Goal: Feedback & Contribution: Submit feedback/report problem

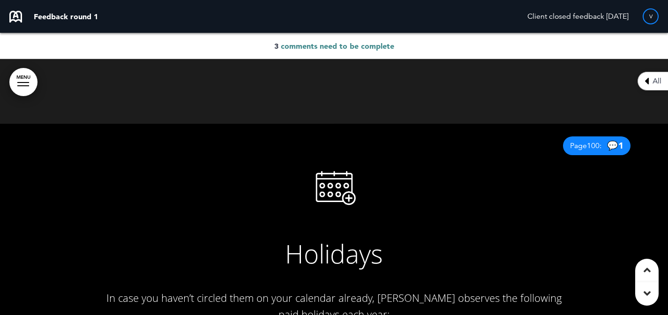
scroll to position [51, 0]
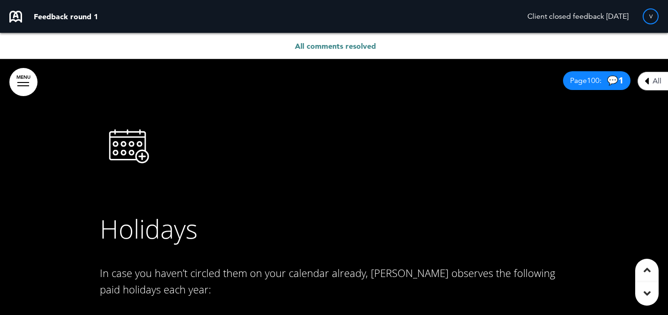
click at [364, 45] on span "All comments resolved" at bounding box center [335, 45] width 81 height 9
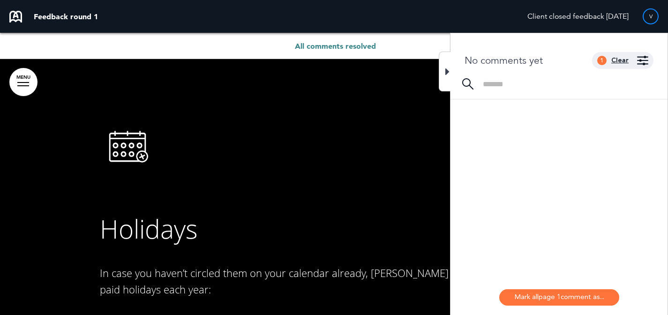
click at [621, 59] on div "Clear" at bounding box center [619, 60] width 17 height 7
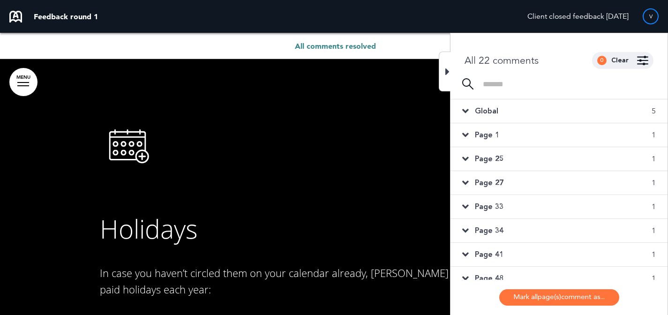
click at [595, 114] on div "Global 5" at bounding box center [558, 110] width 217 height 23
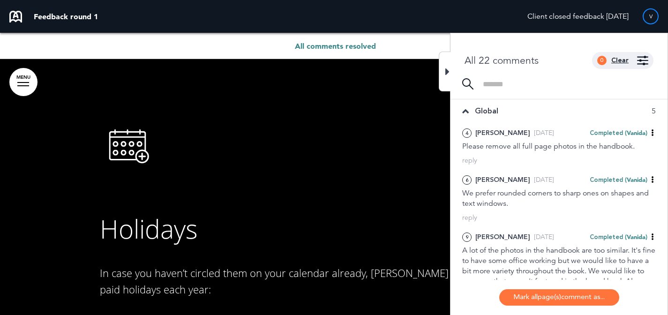
click at [621, 60] on div "Clear" at bounding box center [619, 60] width 17 height 7
click at [649, 60] on div "0 Clear" at bounding box center [622, 60] width 61 height 17
click at [645, 61] on img at bounding box center [642, 60] width 11 height 9
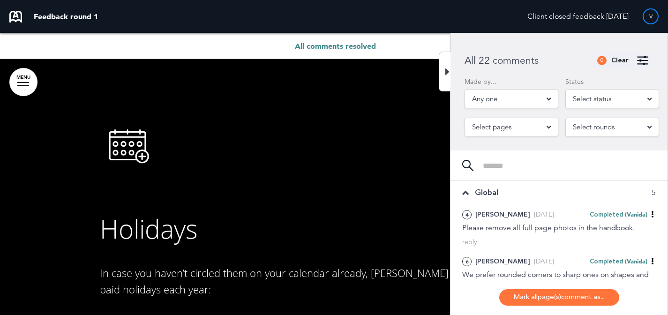
click at [592, 96] on span "Select status" at bounding box center [592, 98] width 38 height 13
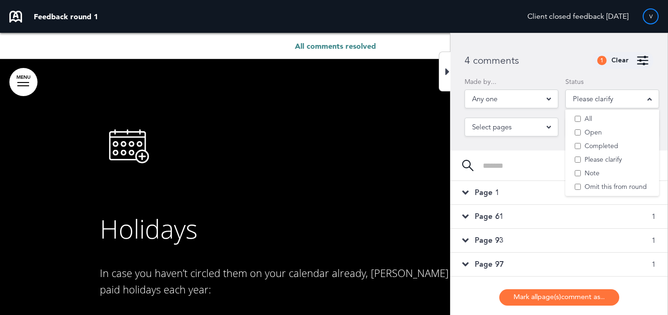
click at [565, 56] on div "4 comments 1 Clear" at bounding box center [558, 60] width 217 height 17
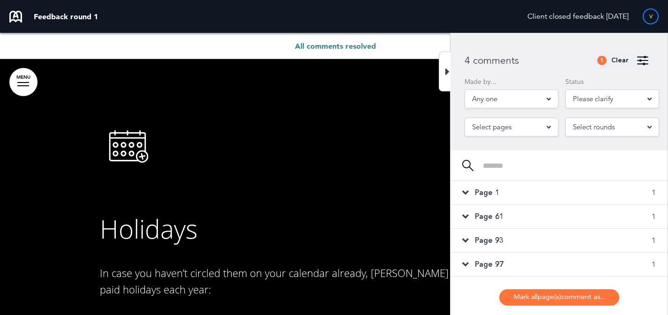
click at [539, 189] on div "Page 1 1" at bounding box center [558, 192] width 217 height 23
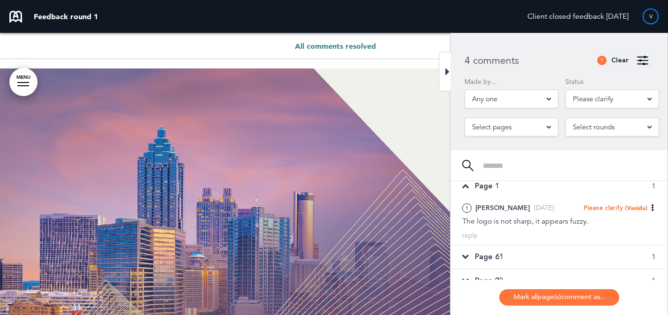
scroll to position [24, 0]
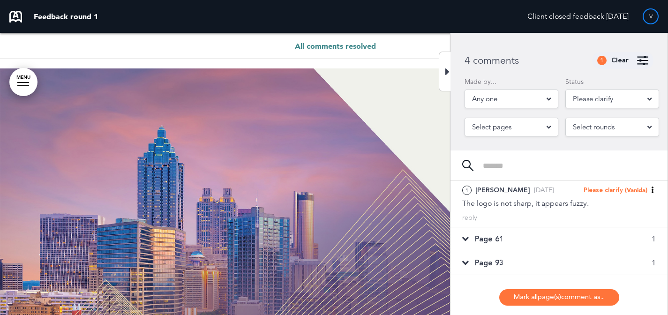
click at [555, 238] on div "Page 61 1" at bounding box center [558, 238] width 217 height 23
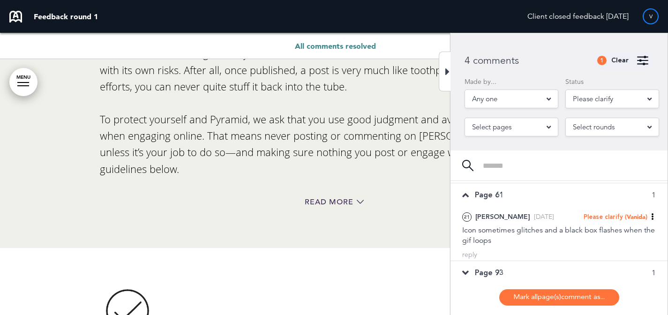
scroll to position [25873, 0]
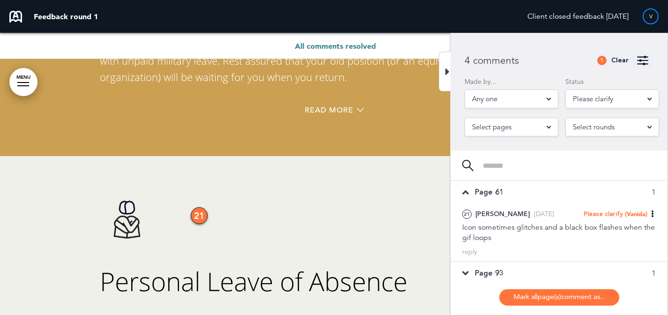
click at [549, 265] on div "Page 93 1" at bounding box center [558, 272] width 217 height 23
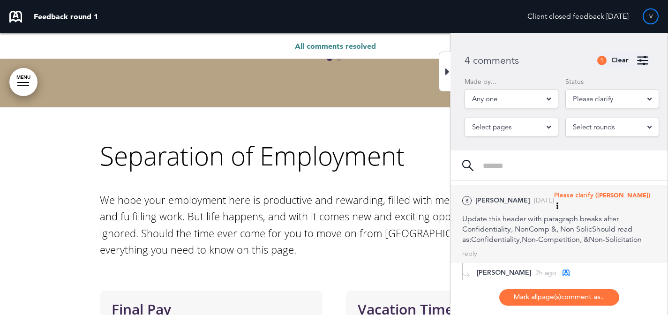
scroll to position [67, 0]
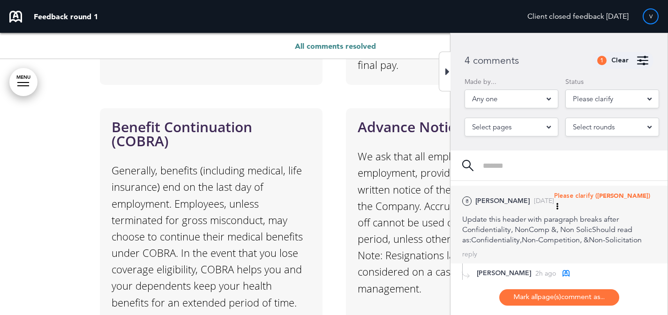
click at [478, 214] on div "Update this header with paragraph breaks after Confidentiality, NonComp &, Non …" at bounding box center [559, 229] width 194 height 31
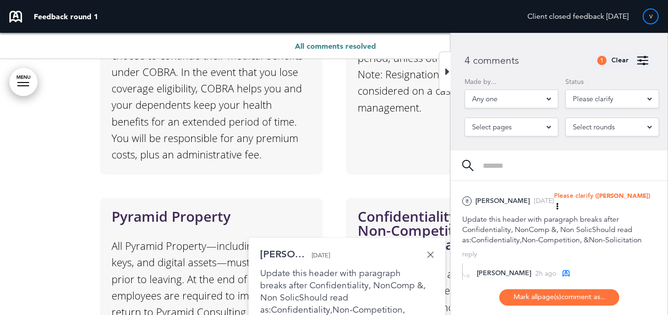
scroll to position [9167, 0]
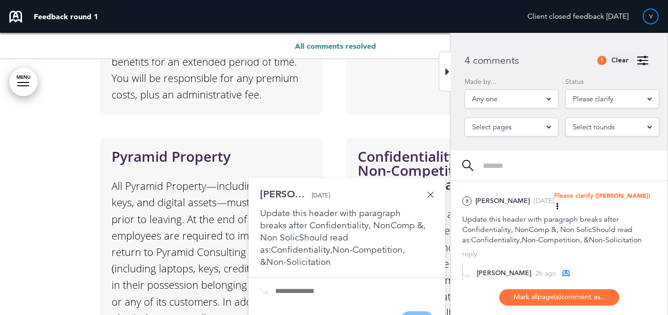
click at [444, 77] on div at bounding box center [445, 72] width 12 height 40
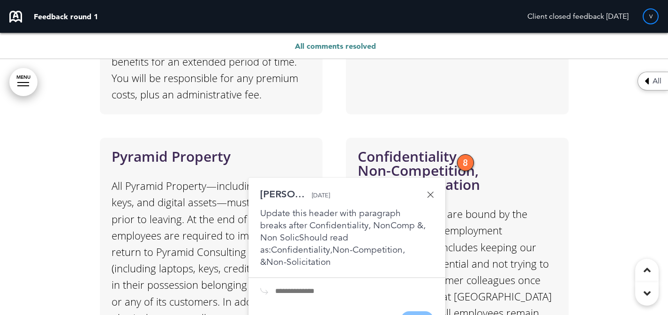
click at [462, 154] on div "8" at bounding box center [465, 162] width 17 height 17
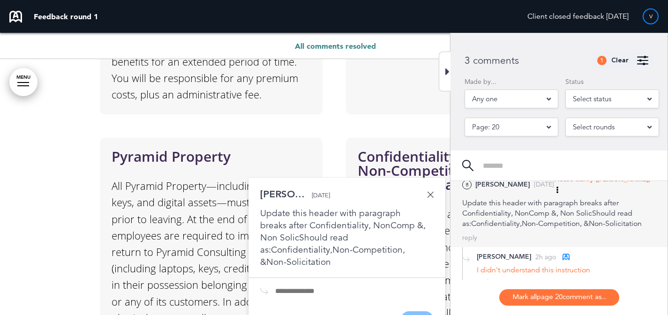
scroll to position [107, 0]
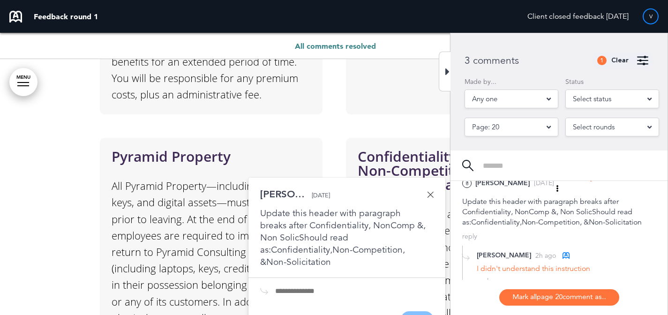
click at [454, 82] on div "Made by... Any one All Mikaela Olmsted ( mikaela.olmsted@pyramidci.com ) Page: …" at bounding box center [558, 105] width 217 height 72
click at [440, 76] on div at bounding box center [445, 72] width 12 height 40
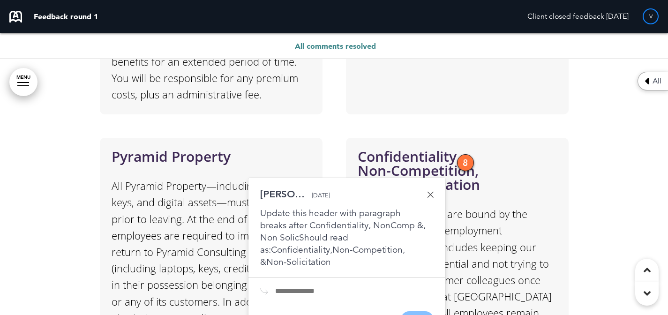
click at [463, 154] on div "8" at bounding box center [465, 162] width 17 height 17
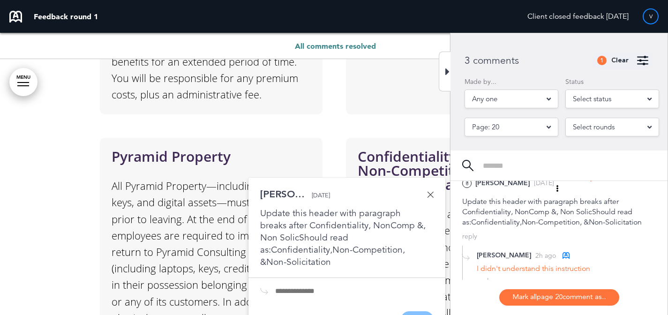
click at [444, 74] on div at bounding box center [445, 72] width 12 height 40
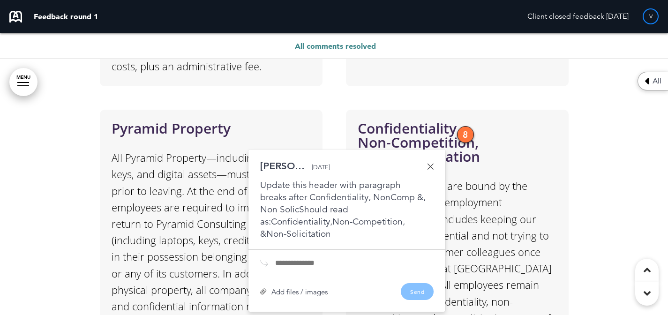
scroll to position [9189, 0]
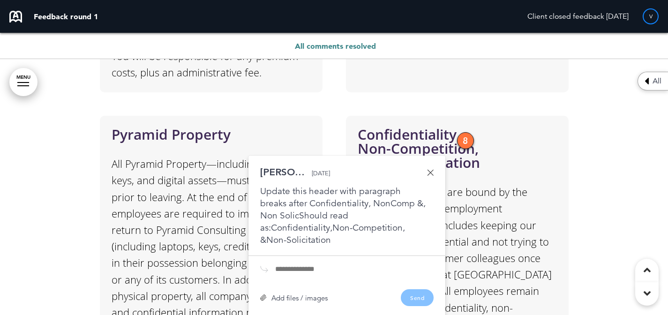
click at [464, 132] on div "8" at bounding box center [465, 140] width 17 height 17
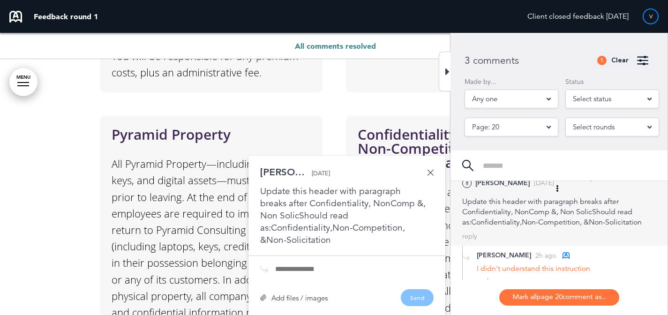
scroll to position [85, 0]
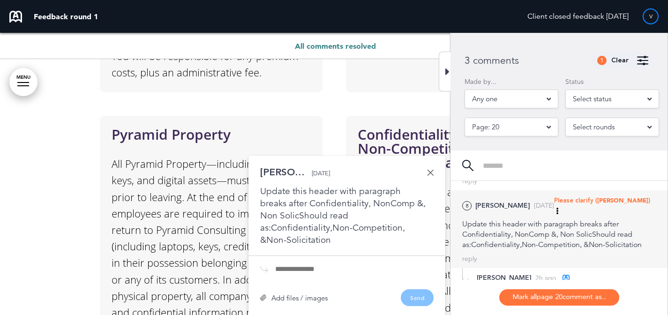
click at [623, 192] on div "8 Mikaela O. Yesterday Please clarify (Dave) Mark as Open Mark as Completed Mar…" at bounding box center [558, 229] width 217 height 78
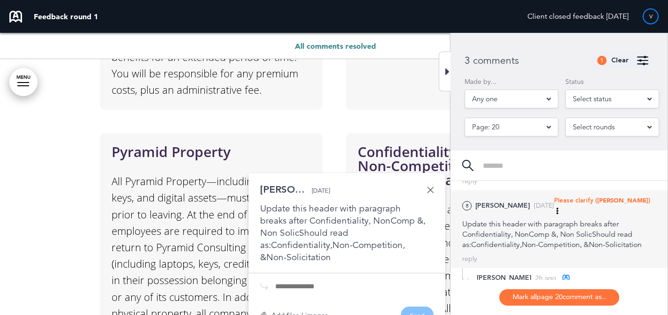
scroll to position [9167, 0]
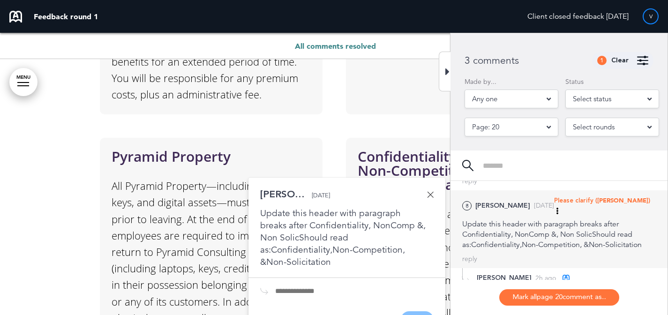
click at [593, 197] on span "Please clarify" at bounding box center [573, 200] width 39 height 8
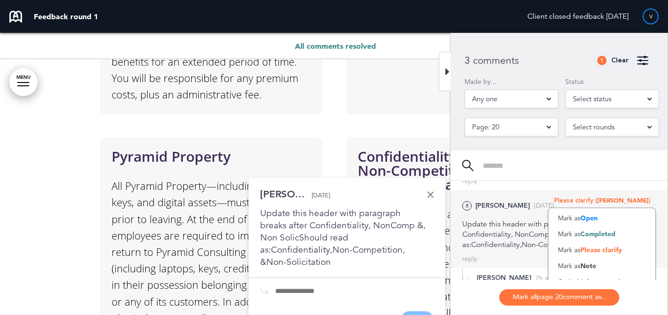
click at [611, 228] on div "Mark as Completed" at bounding box center [601, 234] width 107 height 16
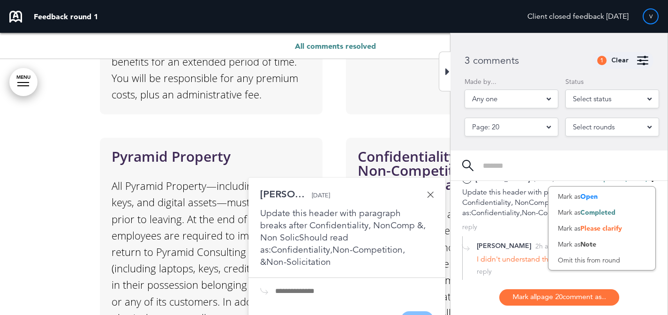
scroll to position [107, 0]
click at [535, 248] on div "2h ago" at bounding box center [552, 245] width 34 height 10
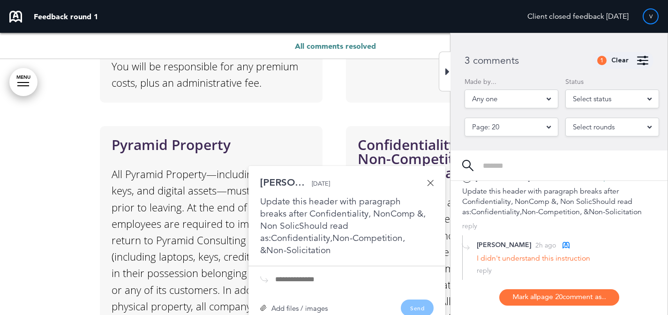
scroll to position [9181, 0]
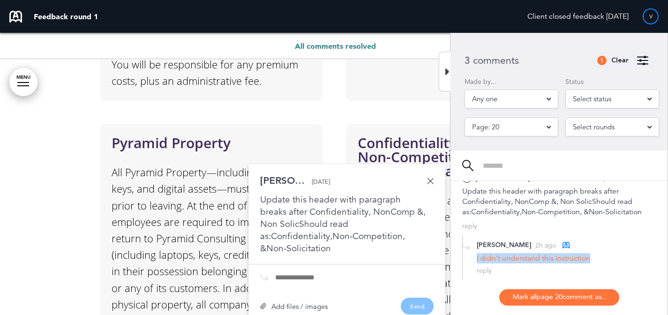
drag, startPoint x: 594, startPoint y: 259, endPoint x: 477, endPoint y: 255, distance: 117.2
click at [477, 255] on div "I didn't understand this instruction" at bounding box center [566, 258] width 179 height 10
copy div "I didn't understand this instruction"
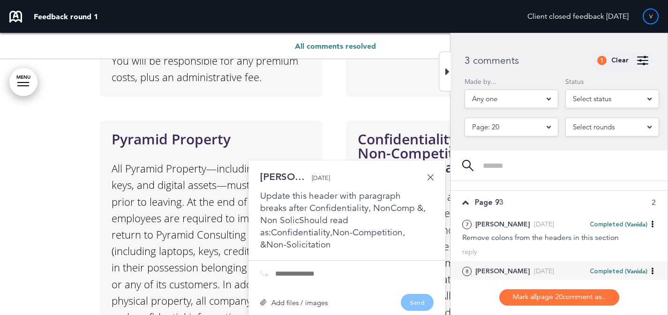
scroll to position [27, 0]
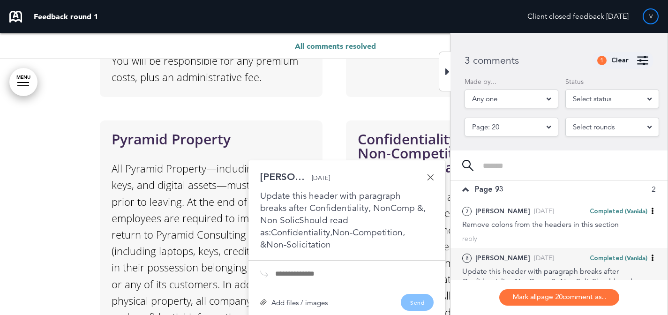
click at [625, 256] on span "(Vanida)" at bounding box center [636, 257] width 22 height 7
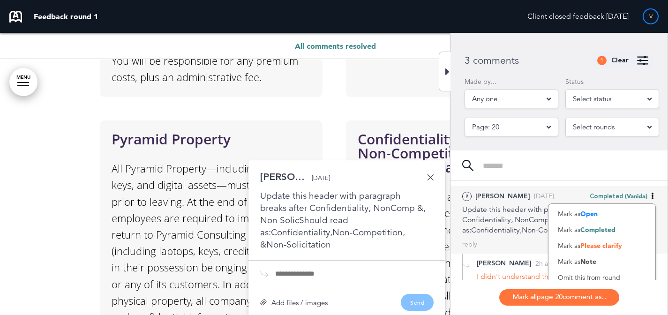
scroll to position [107, 0]
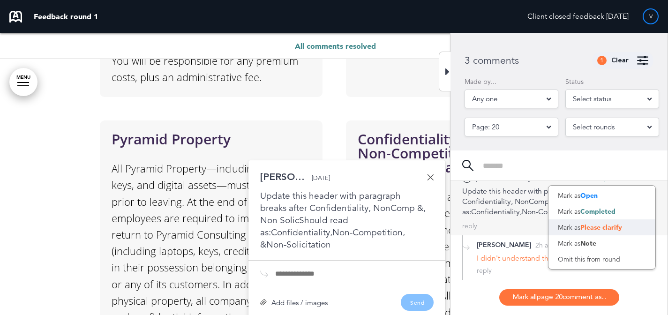
click at [625, 232] on div "Mark as Please clarify" at bounding box center [601, 227] width 107 height 16
click at [520, 219] on div "8 Mikaela O. Yesterday Please clarify (Vanida) Mark as Open Mark as Completed M…" at bounding box center [558, 201] width 217 height 67
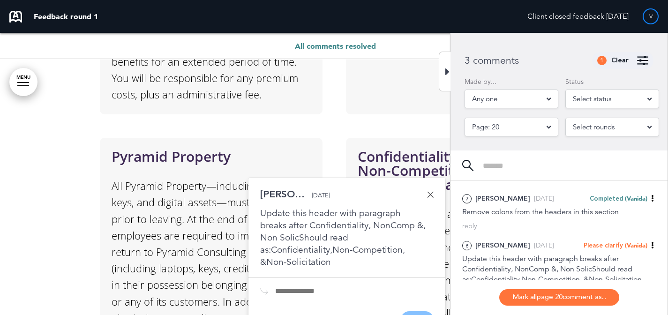
scroll to position [0, 0]
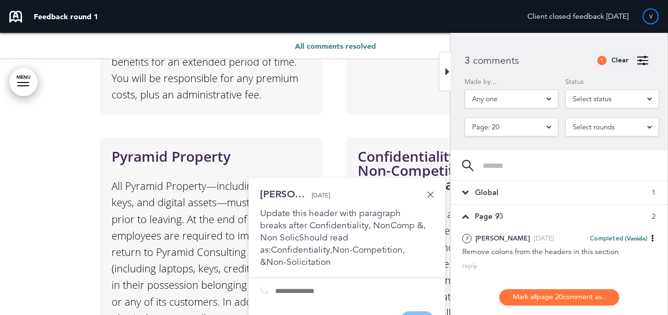
click at [604, 195] on div "Global 1" at bounding box center [558, 192] width 217 height 23
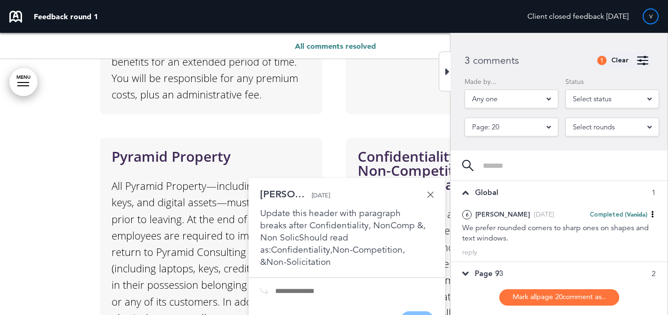
scroll to position [6, 0]
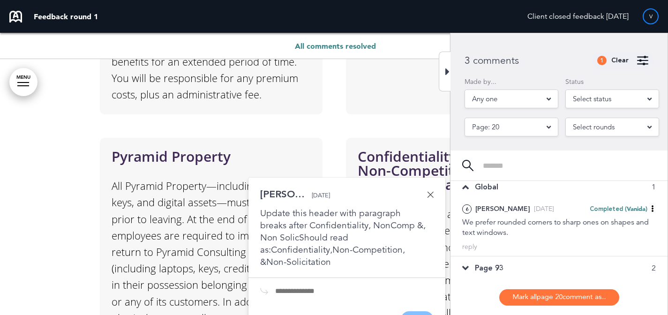
click at [628, 92] on div "Select status" at bounding box center [612, 98] width 94 height 19
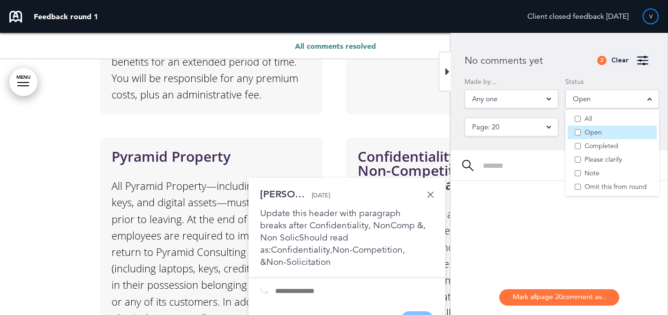
scroll to position [0, 0]
click at [509, 201] on div at bounding box center [558, 230] width 217 height 99
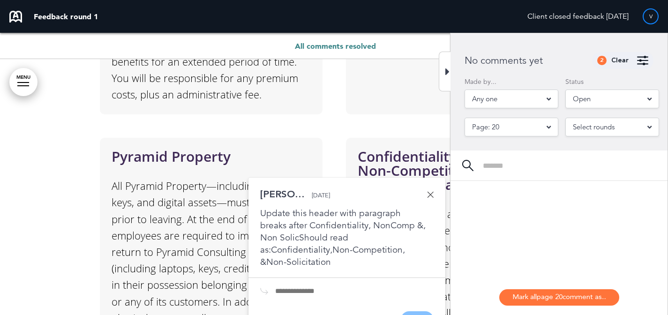
click at [609, 60] on div "2 Clear" at bounding box center [622, 60] width 61 height 17
click at [610, 60] on div "2 Clear" at bounding box center [622, 60] width 61 height 17
click at [612, 60] on div "Clear" at bounding box center [619, 60] width 17 height 7
click at [599, 108] on div "Select status All Open Completed Please clarify Note Omit this from round" at bounding box center [612, 99] width 94 height 28
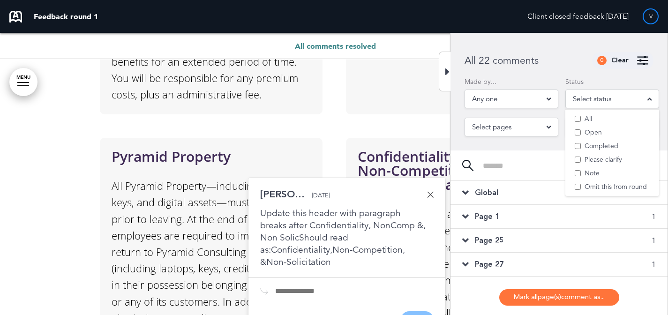
click at [600, 96] on span "Select status" at bounding box center [592, 98] width 38 height 13
click at [540, 173] on div at bounding box center [558, 170] width 217 height 21
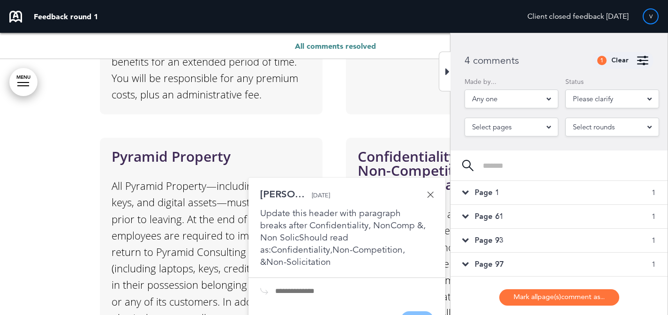
click at [538, 194] on div "Page 1 1" at bounding box center [558, 192] width 217 height 23
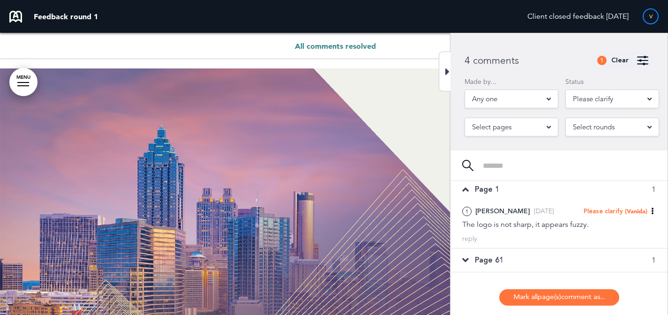
scroll to position [4, 0]
click at [543, 272] on div "Page 93 1" at bounding box center [558, 283] width 217 height 23
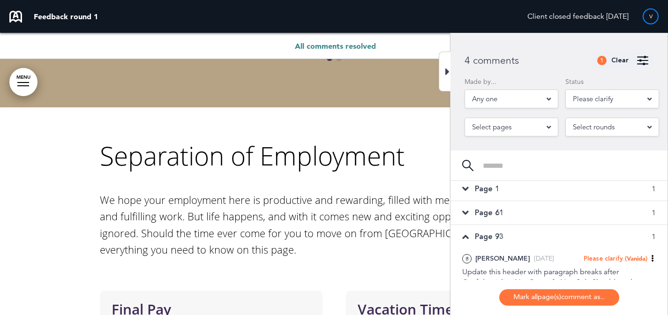
scroll to position [6, 0]
click at [565, 216] on div "Page 61 1" at bounding box center [558, 210] width 217 height 23
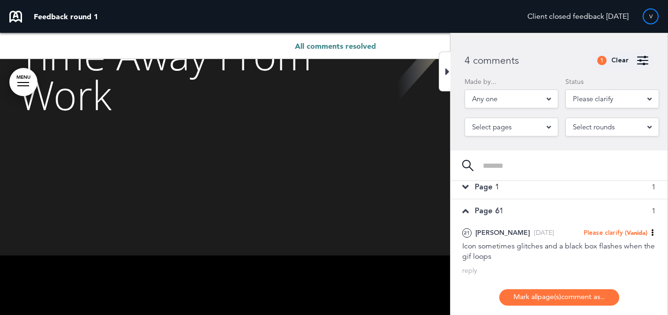
scroll to position [25873, 0]
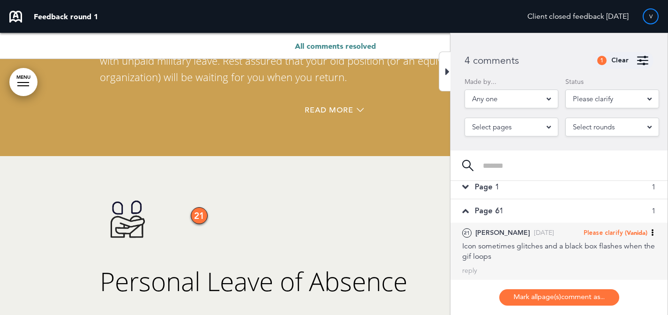
click at [614, 232] on span "Please clarify" at bounding box center [602, 233] width 39 height 8
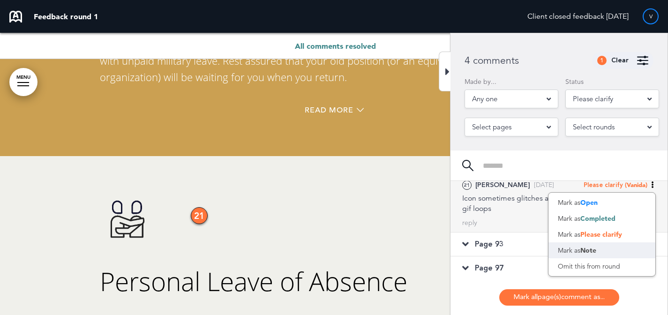
click at [601, 248] on div "Mark as Note" at bounding box center [601, 250] width 107 height 16
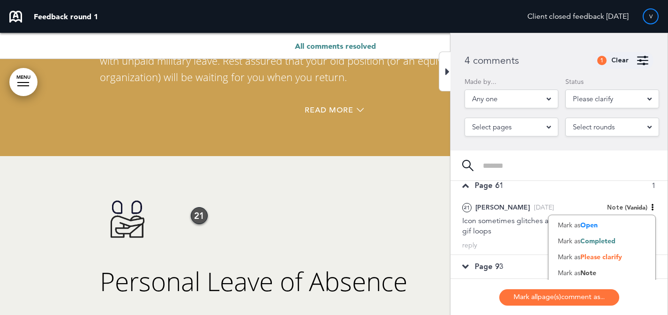
scroll to position [53, 0]
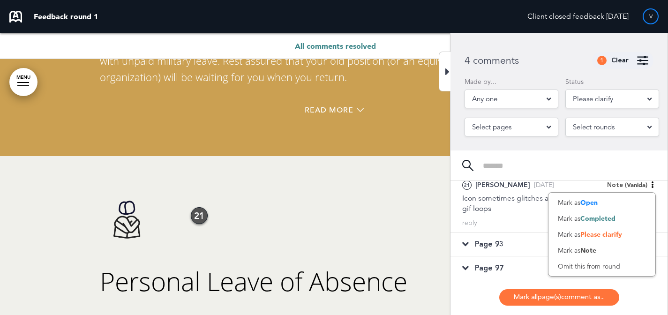
click at [513, 268] on div "Page 97 1" at bounding box center [558, 267] width 217 height 23
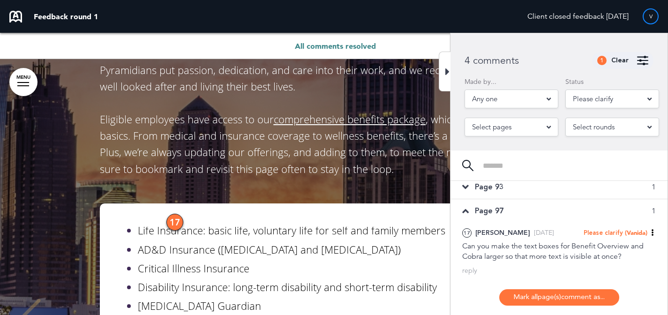
scroll to position [9, 0]
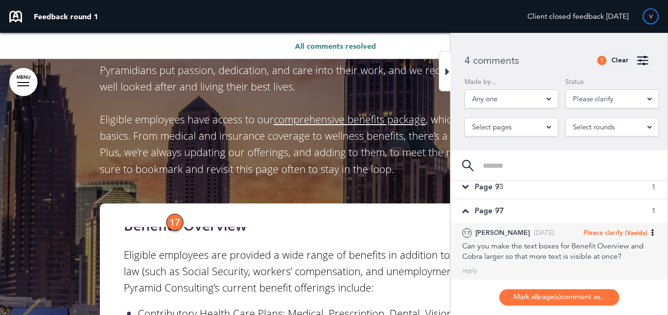
click at [640, 236] on span "(Vanida)" at bounding box center [636, 232] width 22 height 7
click at [601, 264] on span "Completed" at bounding box center [597, 266] width 35 height 8
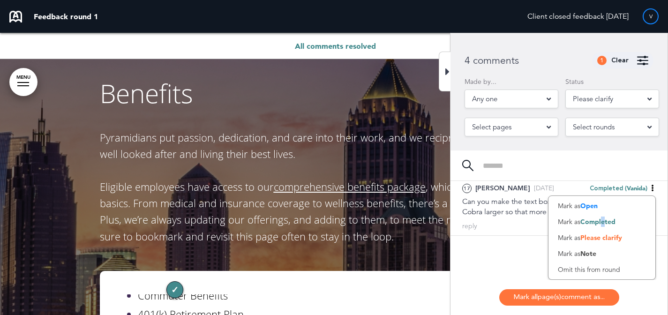
scroll to position [20537, 0]
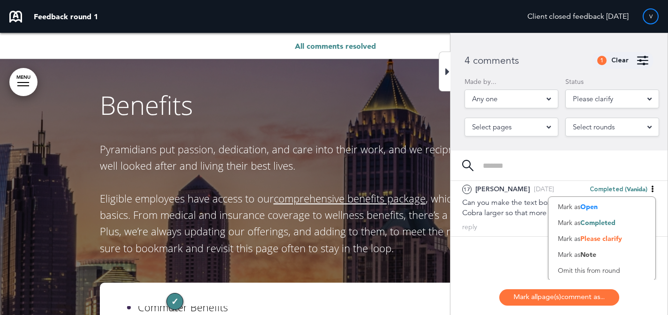
click at [519, 241] on div "Page 1 1 1 Mikaela O. Yesterday Please clarify (Vanida) Mark as Open Mark as Co…" at bounding box center [558, 230] width 217 height 99
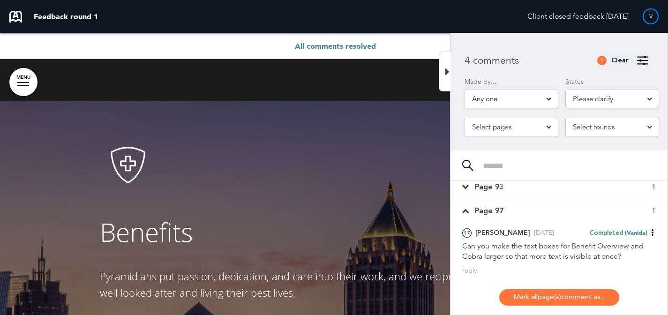
scroll to position [20403, 0]
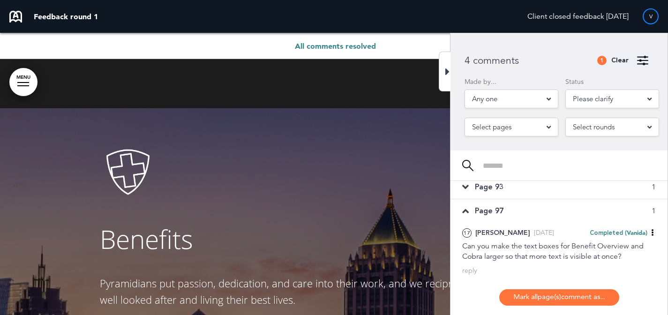
click at [185, 221] on span "Benefits" at bounding box center [146, 238] width 93 height 35
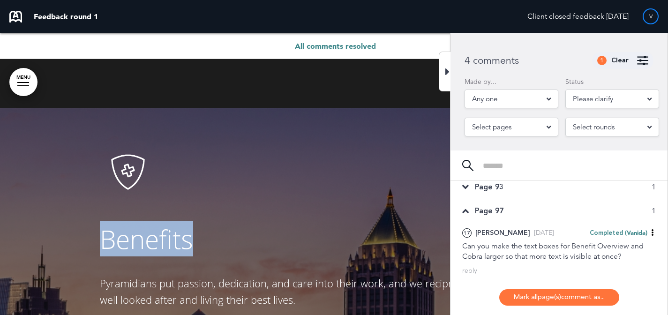
click at [185, 221] on span "Benefits" at bounding box center [146, 238] width 93 height 35
copy span "Benefits"
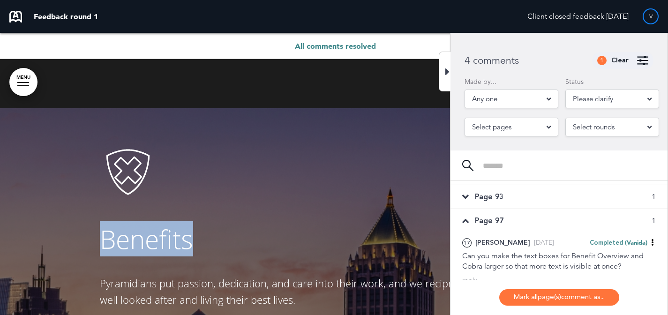
scroll to position [35, 0]
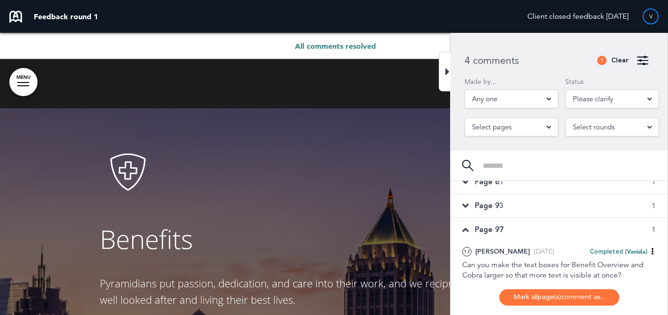
click at [586, 203] on div "Page 93 1" at bounding box center [558, 205] width 217 height 23
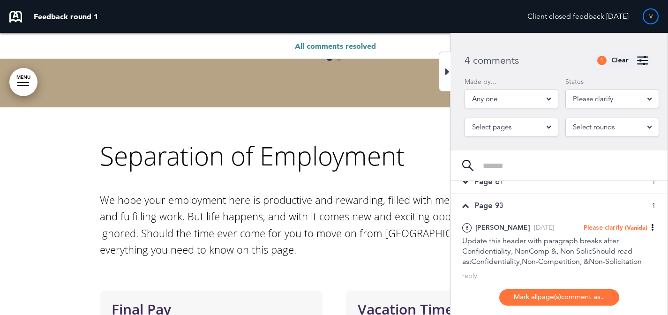
click at [597, 189] on div "Page 61 1" at bounding box center [558, 181] width 217 height 23
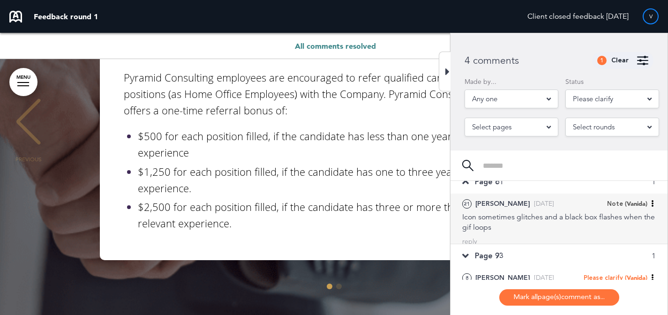
scroll to position [25873, 0]
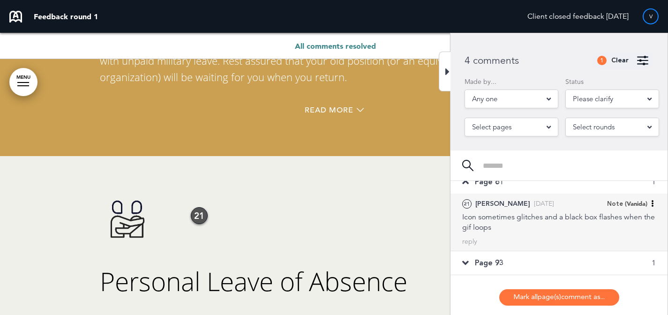
click at [636, 203] on span "(Vanida)" at bounding box center [636, 203] width 22 height 7
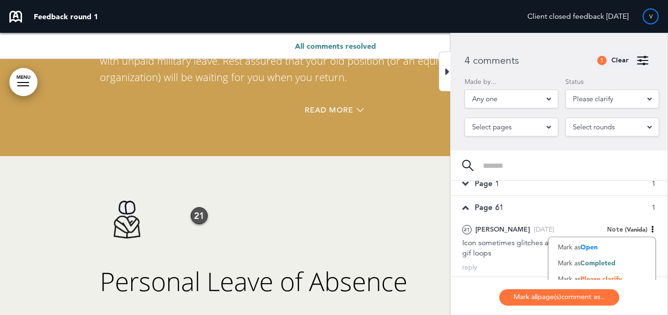
scroll to position [0, 0]
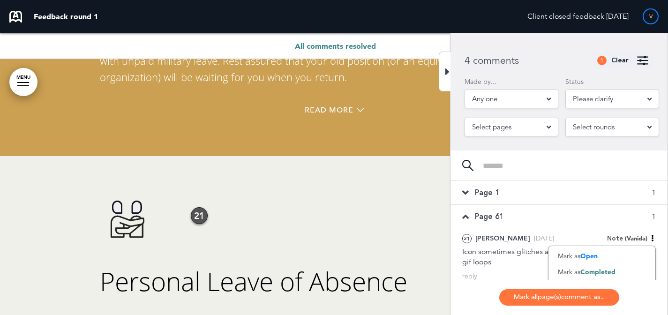
click at [590, 195] on div "Page 1 1" at bounding box center [558, 192] width 217 height 23
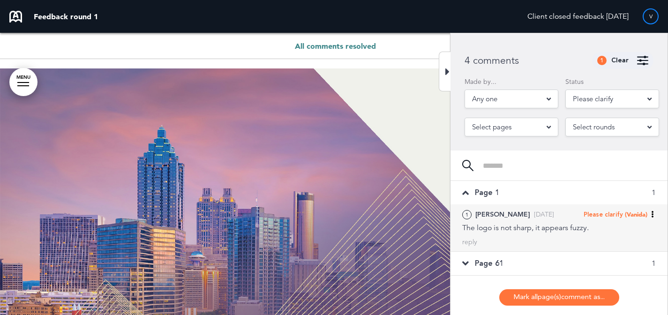
click at [623, 210] on div "Please clarify (Vanida)" at bounding box center [619, 214] width 72 height 11
click at [609, 244] on span "Completed" at bounding box center [597, 248] width 35 height 8
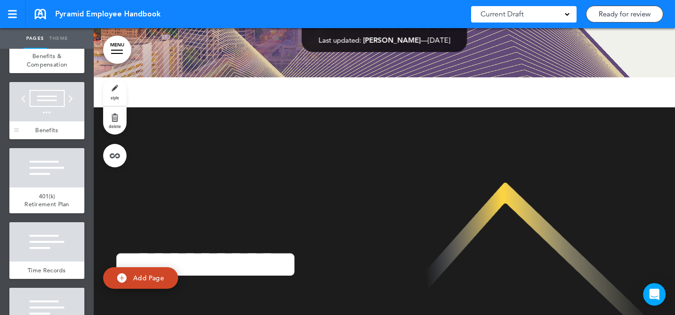
click at [54, 121] on div at bounding box center [46, 101] width 75 height 39
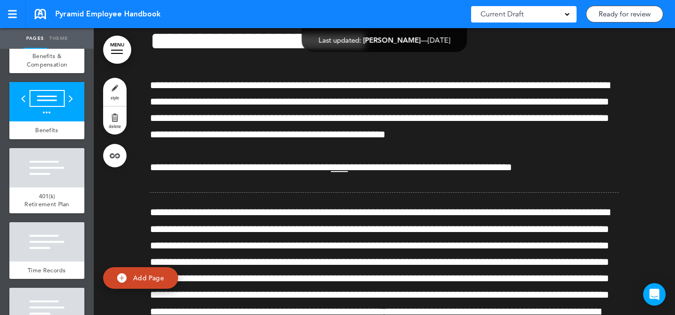
scroll to position [2, 0]
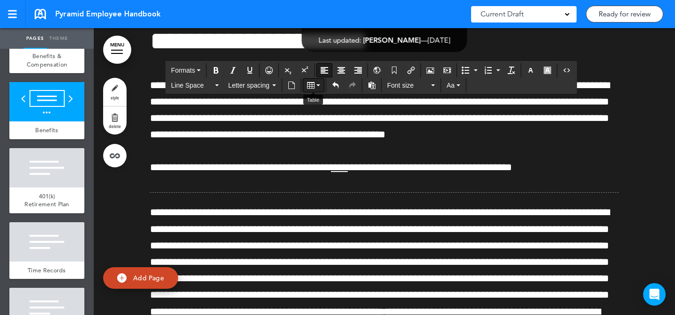
click at [311, 88] on icon "Table" at bounding box center [310, 85] width 7 height 7
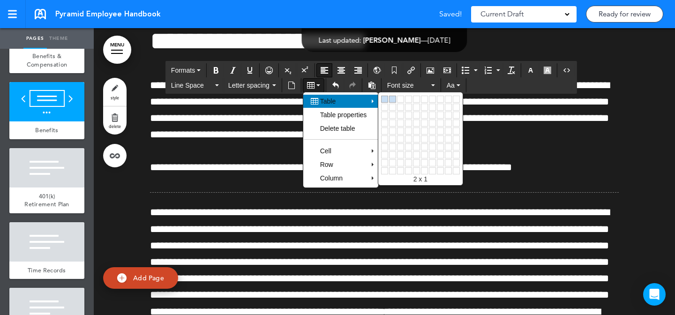
click at [391, 99] on link at bounding box center [392, 99] width 7 height 7
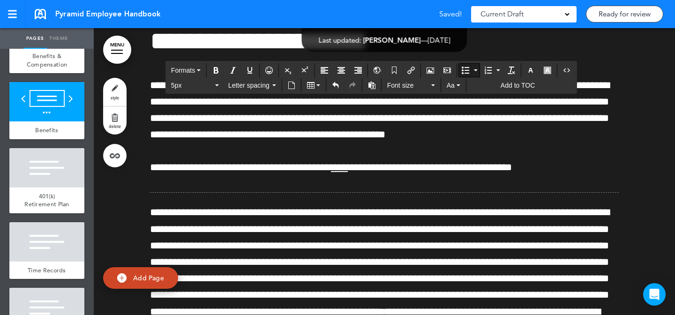
drag, startPoint x: 273, startPoint y: 252, endPoint x: 186, endPoint y: 163, distance: 123.9
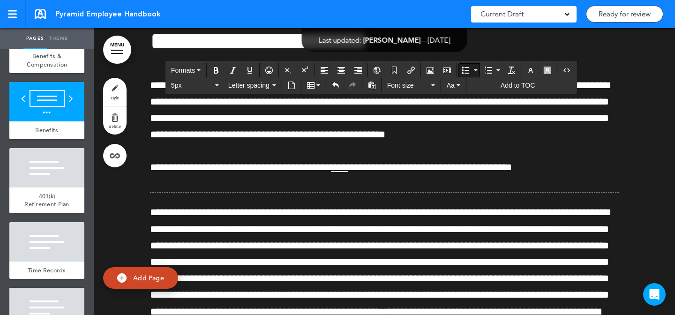
drag, startPoint x: 300, startPoint y: 169, endPoint x: 182, endPoint y: 198, distance: 122.1
paste div "To enrich screen reader interactions, please activate Accessibility in Grammarl…"
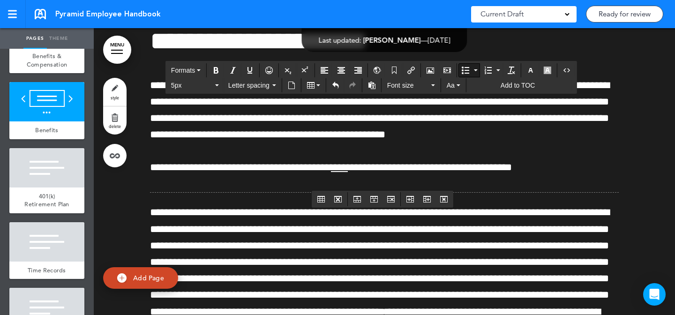
drag, startPoint x: 272, startPoint y: 181, endPoint x: 186, endPoint y: 179, distance: 86.7
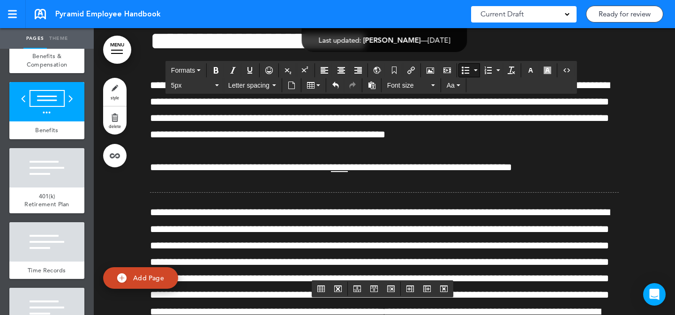
scroll to position [0, 0]
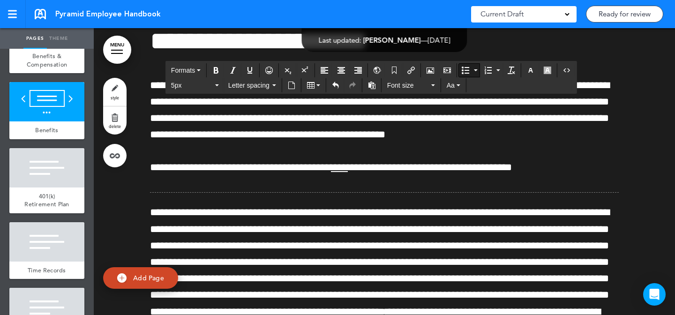
click at [197, 90] on button "Line Space" at bounding box center [194, 85] width 55 height 13
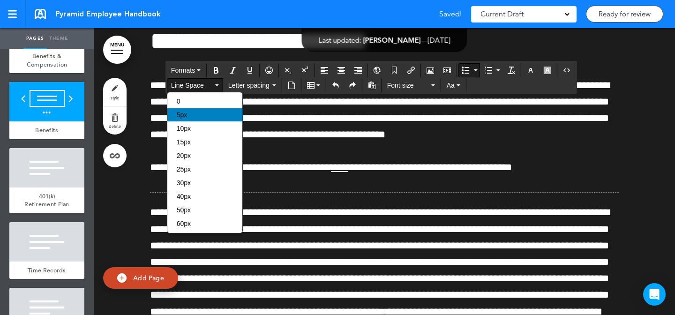
click at [208, 114] on div "5px" at bounding box center [204, 114] width 75 height 13
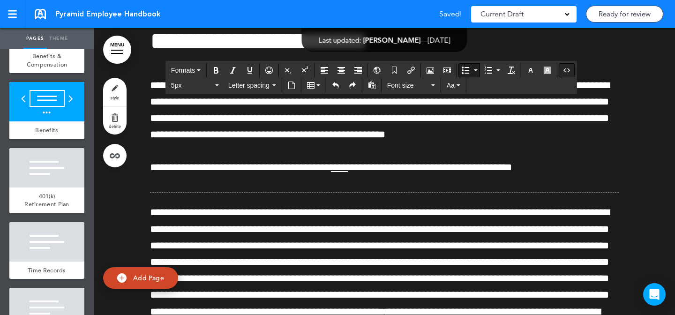
click at [567, 72] on icon "Source code" at bounding box center [566, 70] width 7 height 7
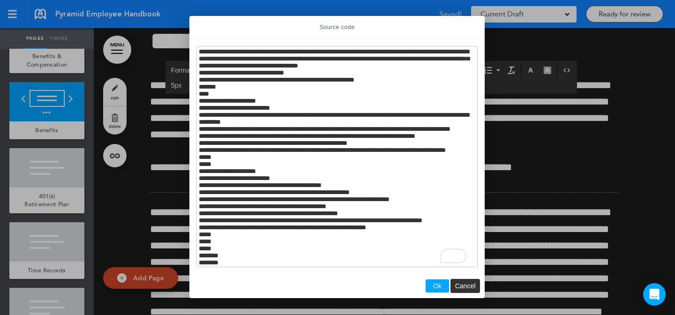
click at [267, 114] on textarea "To enrich screen reader interactions, please activate Accessibility in Grammarl…" at bounding box center [336, 156] width 281 height 221
drag, startPoint x: 268, startPoint y: 116, endPoint x: 308, endPoint y: 116, distance: 40.3
click at [308, 116] on textarea "To enrich screen reader interactions, please activate Accessibility in Grammarl…" at bounding box center [336, 156] width 281 height 221
click at [267, 220] on textarea "To enrich screen reader interactions, please activate Accessibility in Grammarl…" at bounding box center [336, 156] width 281 height 221
type textarea "**********"
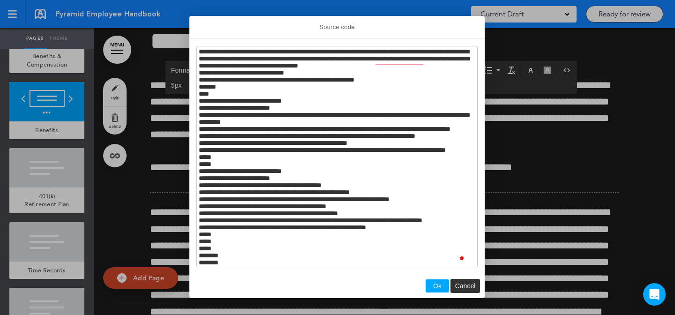
click at [445, 283] on button "Ok" at bounding box center [436, 285] width 23 height 13
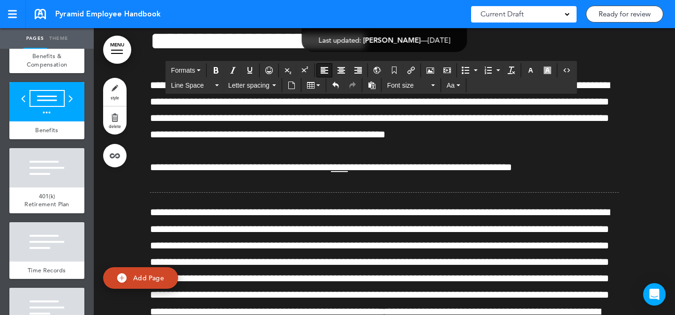
scroll to position [152, 0]
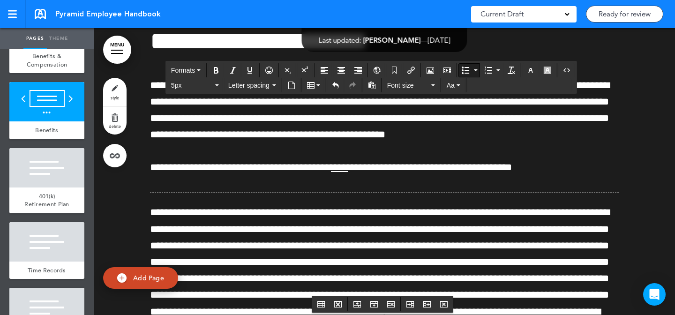
scroll to position [0, 0]
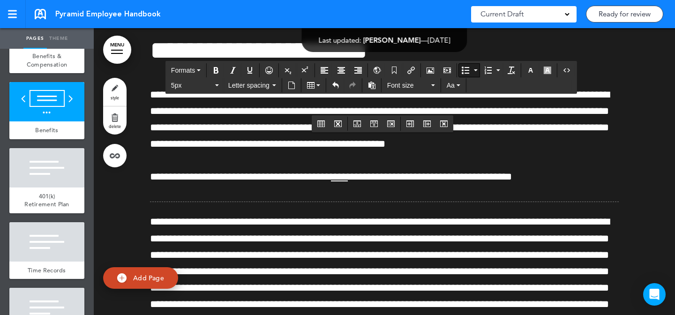
scroll to position [27060, 0]
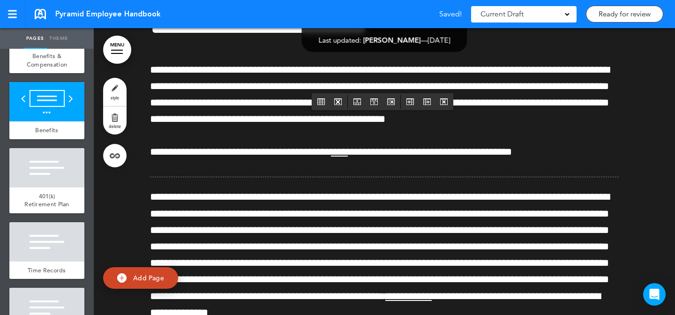
scroll to position [27057, 0]
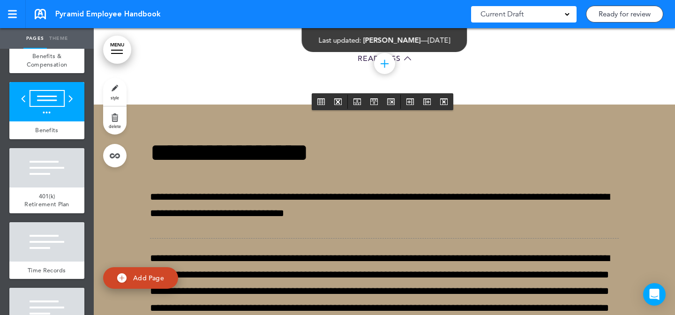
scroll to position [0, 0]
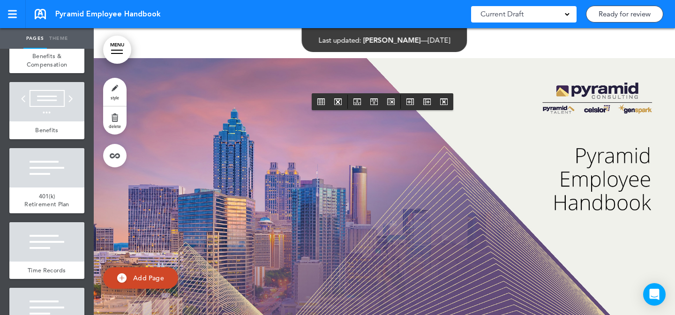
click at [108, 87] on link "style" at bounding box center [114, 92] width 23 height 28
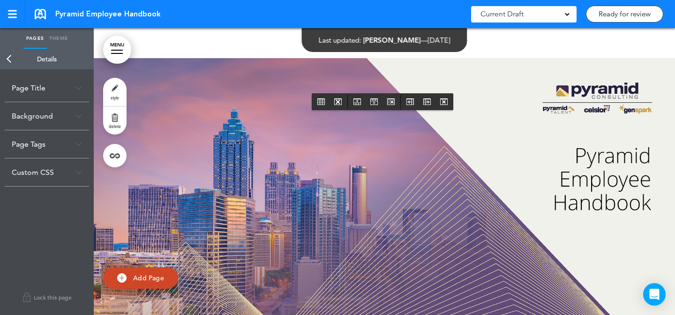
click at [121, 88] on link "style" at bounding box center [114, 92] width 23 height 28
click at [119, 93] on link "style" at bounding box center [114, 92] width 23 height 28
click at [47, 120] on div "Background" at bounding box center [47, 116] width 84 height 28
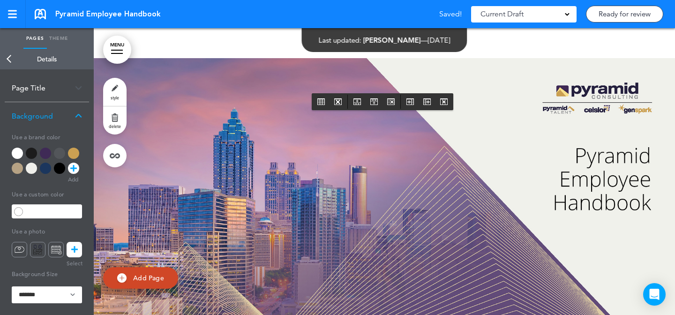
drag, startPoint x: 73, startPoint y: 247, endPoint x: 73, endPoint y: 240, distance: 7.0
click at [73, 247] on icon at bounding box center [74, 249] width 7 height 15
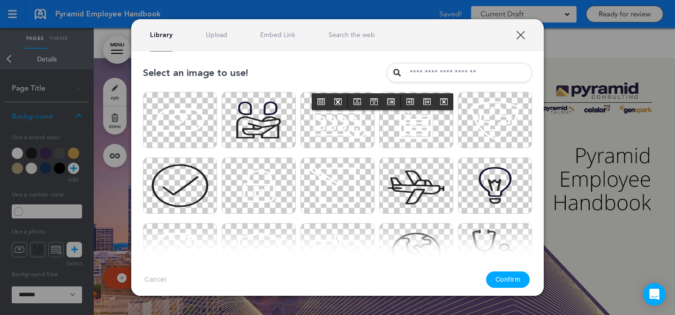
click at [222, 38] on link "Upload" at bounding box center [217, 34] width 22 height 9
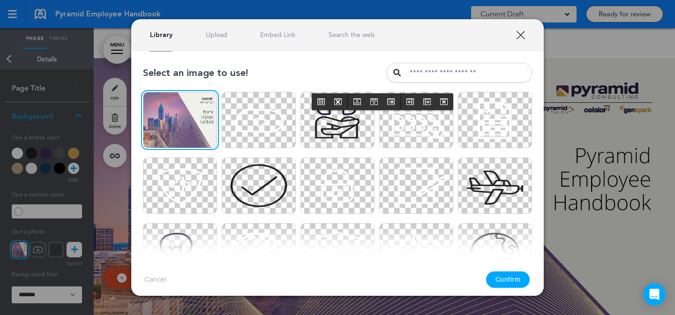
click at [503, 275] on button "Confirm" at bounding box center [508, 279] width 44 height 16
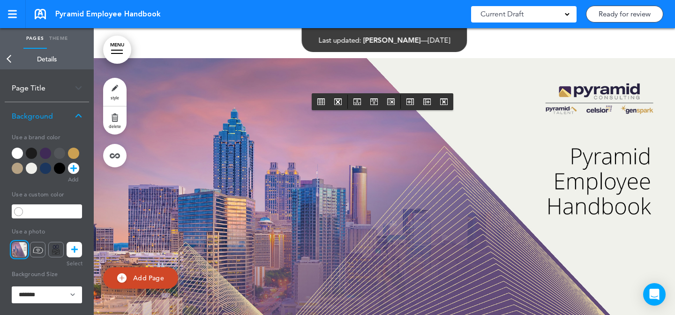
click at [628, 13] on link "Ready for review" at bounding box center [624, 14] width 77 height 17
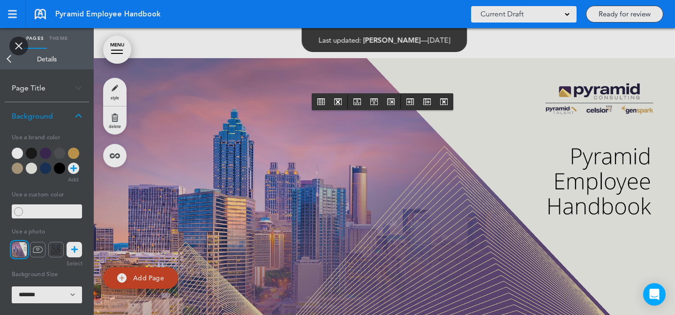
type input "**********"
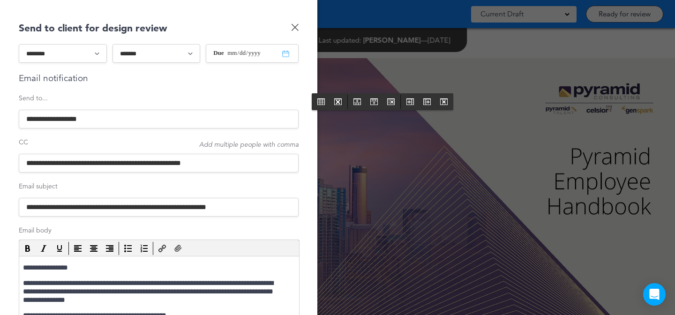
click at [150, 56] on select "******* ******* *******" at bounding box center [156, 53] width 88 height 19
select select "*"
click at [112, 44] on select "******* ******* *******" at bounding box center [156, 53] width 88 height 19
type input "**********"
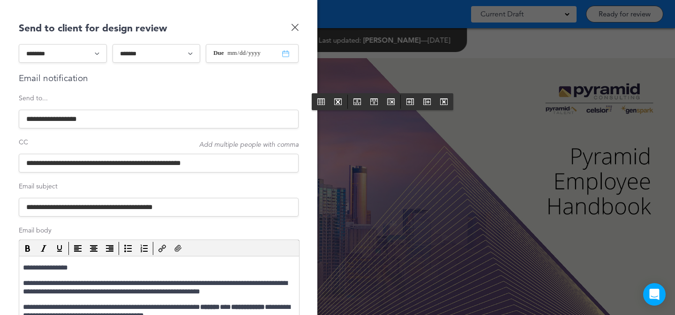
scroll to position [75, 0]
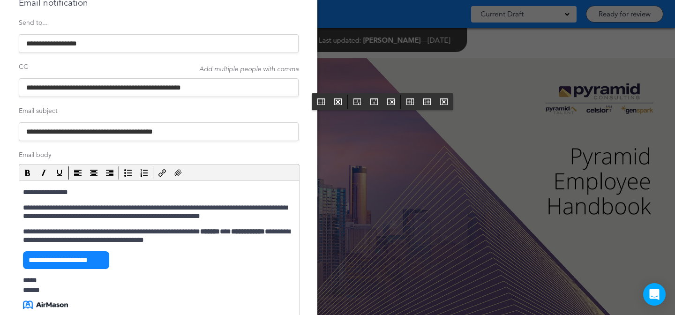
click at [56, 194] on p "**********" at bounding box center [158, 192] width 270 height 8
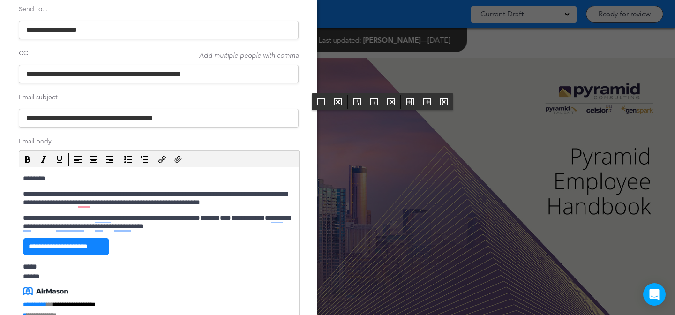
scroll to position [89, 0]
drag, startPoint x: 52, startPoint y: 226, endPoint x: 262, endPoint y: 216, distance: 210.6
click at [262, 216] on p "**********" at bounding box center [158, 222] width 270 height 17
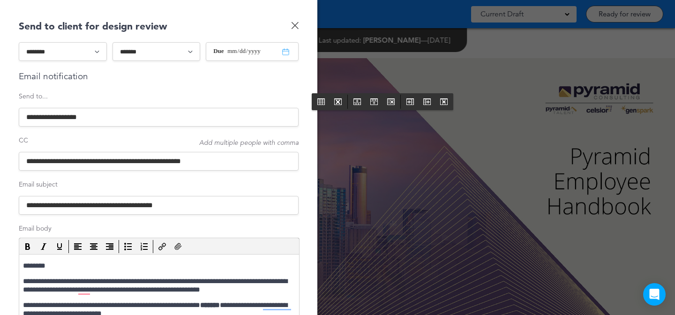
scroll to position [82, 0]
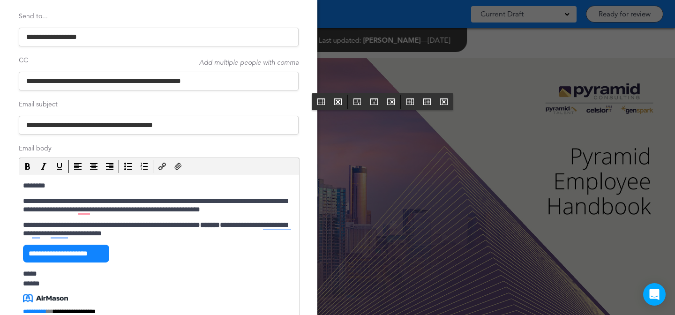
click at [289, 207] on html "**********" at bounding box center [159, 261] width 280 height 175
click at [289, 209] on p "**********" at bounding box center [158, 205] width 270 height 17
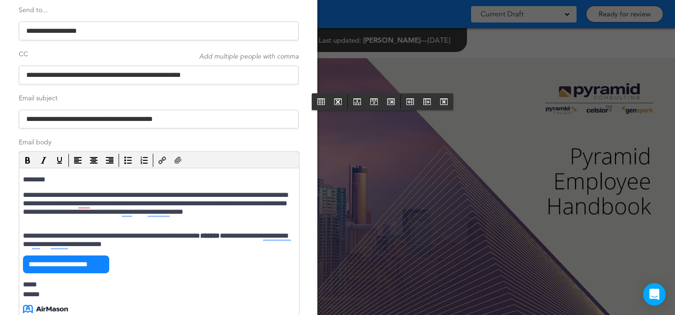
scroll to position [94, 0]
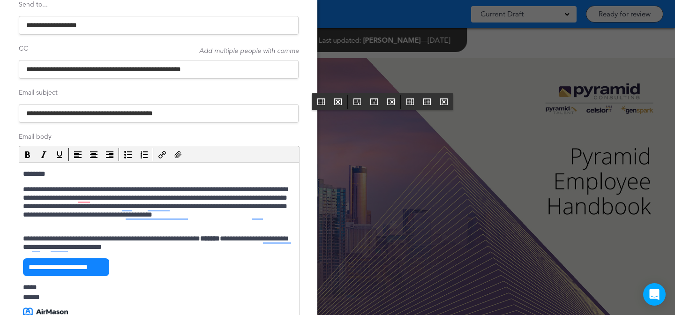
click at [178, 154] on icon "Attach Files" at bounding box center [177, 154] width 7 height 7
click at [185, 224] on p "**********" at bounding box center [158, 206] width 270 height 42
click at [81, 226] on p "**********" at bounding box center [158, 206] width 270 height 42
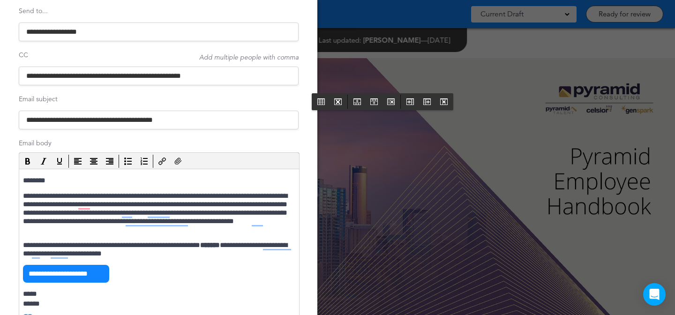
scroll to position [226, 0]
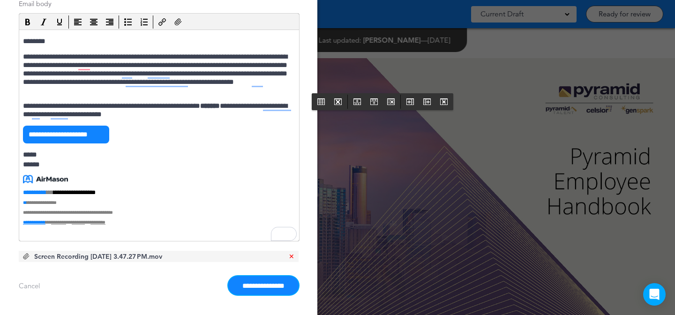
click at [249, 279] on input "**********" at bounding box center [263, 285] width 70 height 19
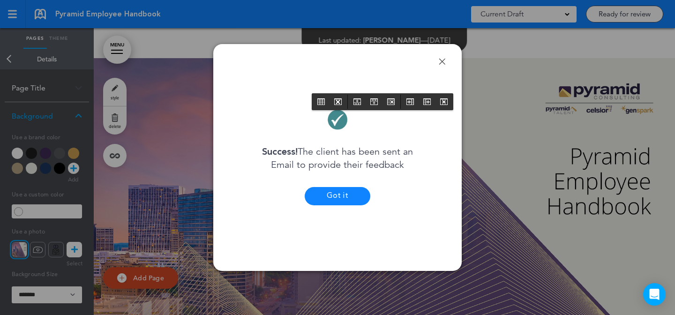
click at [344, 201] on button "Got it" at bounding box center [338, 196] width 66 height 18
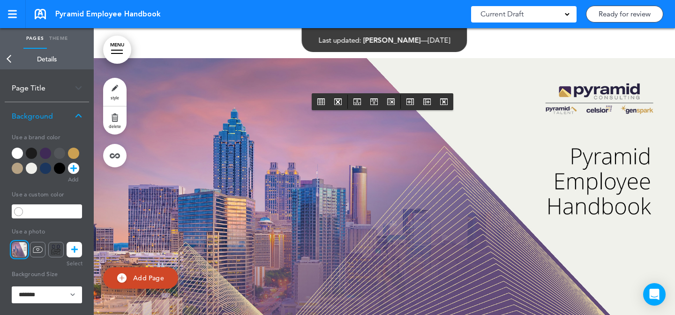
click at [630, 15] on link "Ready for review" at bounding box center [624, 14] width 77 height 17
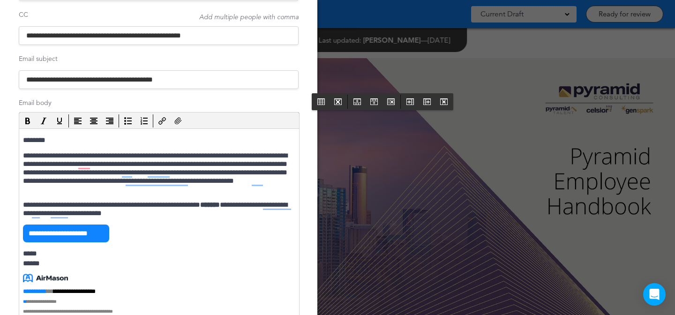
scroll to position [116, 0]
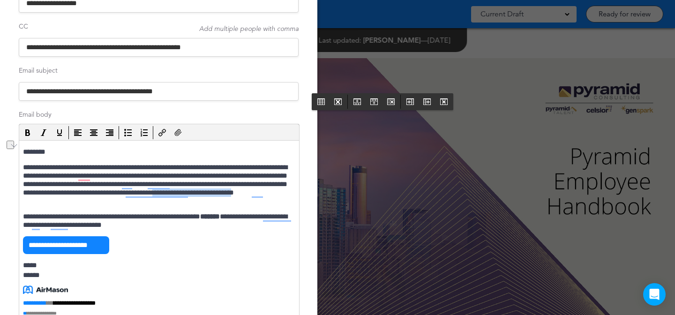
drag, startPoint x: 125, startPoint y: 201, endPoint x: 37, endPoint y: 200, distance: 87.2
click at [37, 200] on p "**********" at bounding box center [158, 184] width 270 height 42
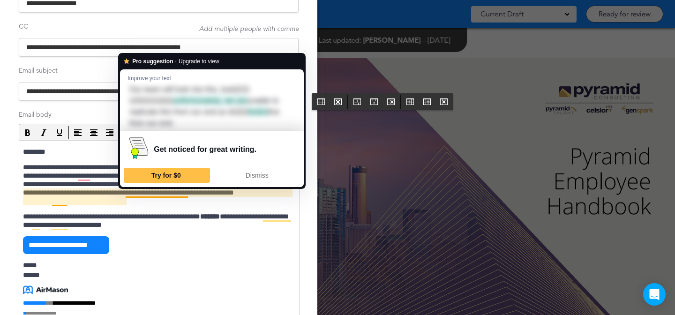
click at [169, 193] on p "**********" at bounding box center [158, 184] width 270 height 42
click at [175, 193] on p "**********" at bounding box center [158, 184] width 270 height 42
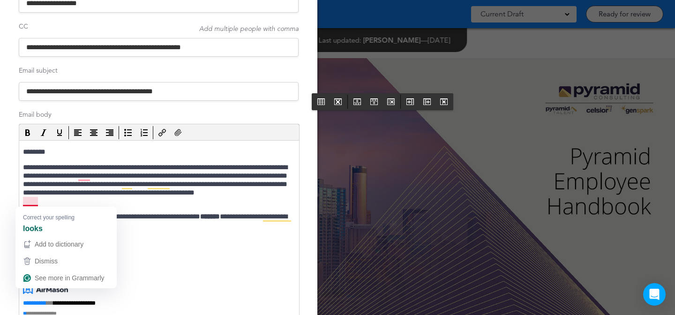
click at [30, 201] on p "**********" at bounding box center [158, 184] width 270 height 42
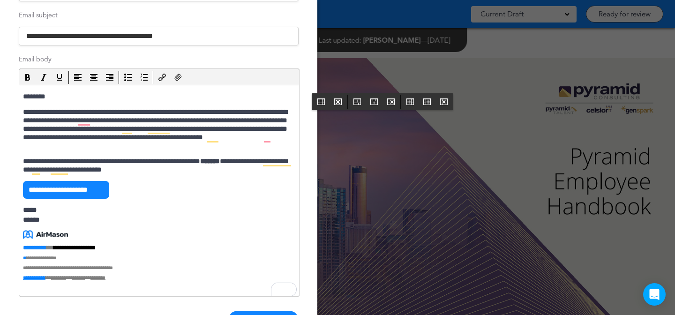
scroll to position [206, 0]
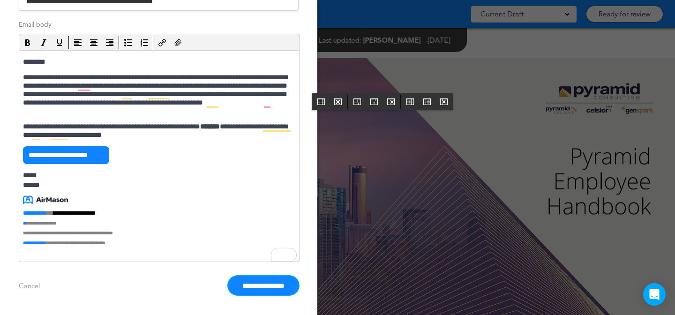
click at [267, 292] on input "**********" at bounding box center [263, 285] width 70 height 19
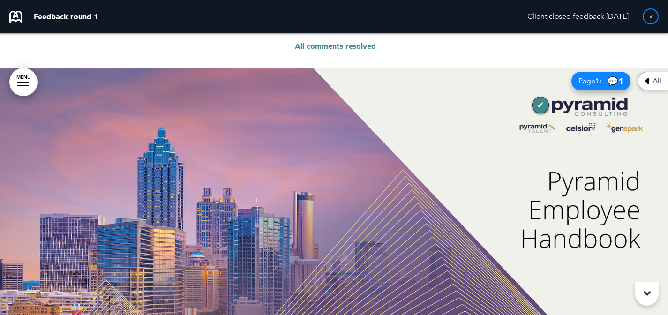
click at [656, 82] on span "All" at bounding box center [656, 80] width 9 height 7
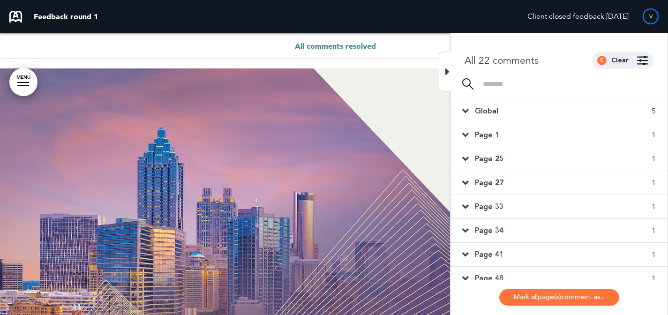
click at [623, 60] on div "Clear" at bounding box center [619, 60] width 17 height 7
click at [642, 61] on img at bounding box center [642, 60] width 11 height 9
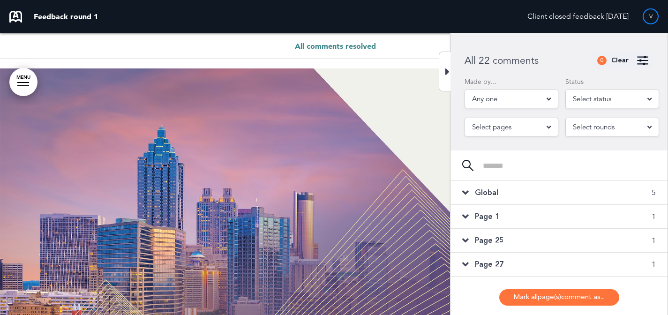
click at [595, 102] on span "Select status" at bounding box center [592, 98] width 38 height 13
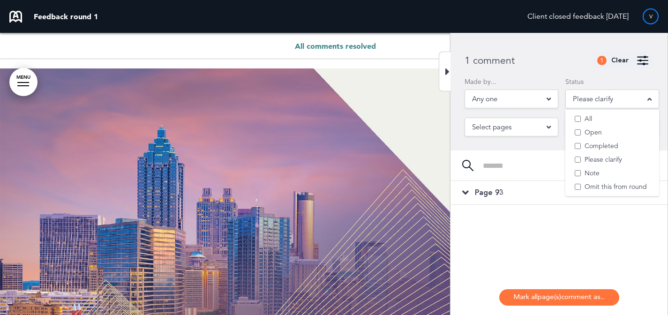
click at [530, 194] on div "Page 93 1" at bounding box center [558, 192] width 217 height 23
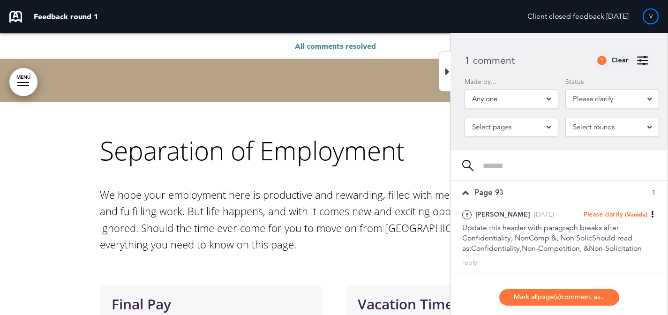
scroll to position [8598, 0]
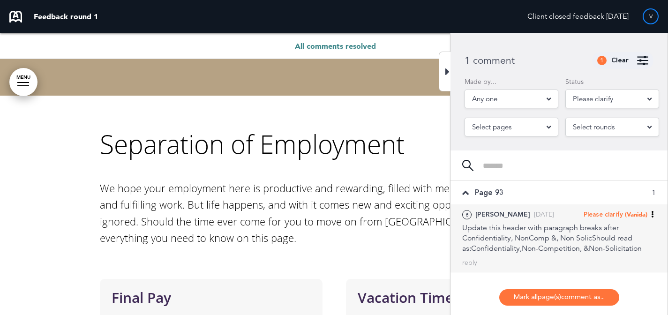
click at [610, 214] on span "Please clarify" at bounding box center [602, 214] width 39 height 8
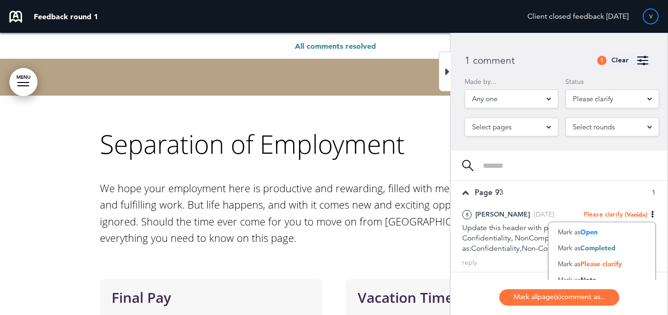
click at [610, 248] on span "Completed" at bounding box center [597, 248] width 35 height 8
click at [446, 67] on icon at bounding box center [447, 71] width 4 height 11
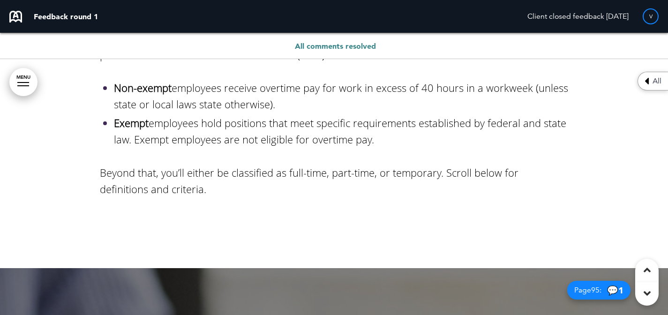
scroll to position [7385, 0]
